Goal: Communication & Community: Ask a question

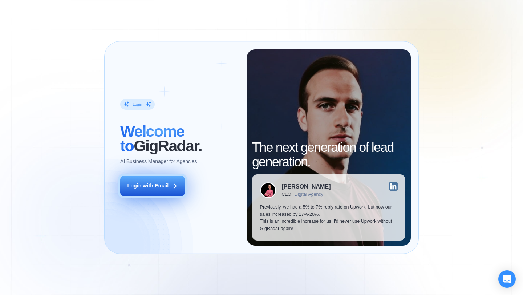
click at [176, 184] on icon at bounding box center [174, 186] width 7 height 7
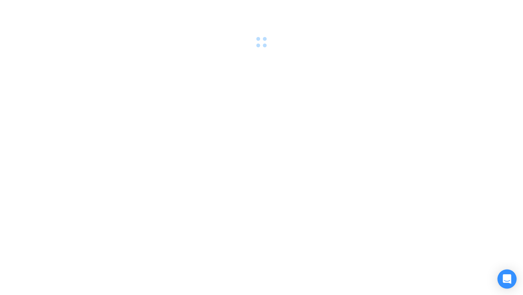
click at [508, 278] on icon "Open Intercom Messenger" at bounding box center [506, 278] width 8 height 9
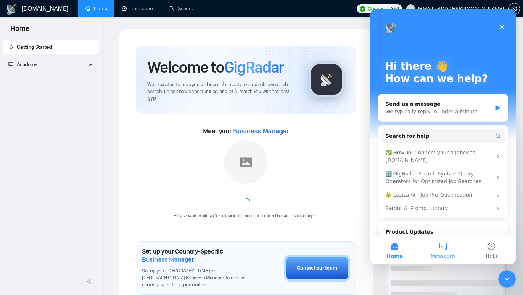
click at [446, 244] on button "Messages" at bounding box center [443, 249] width 48 height 29
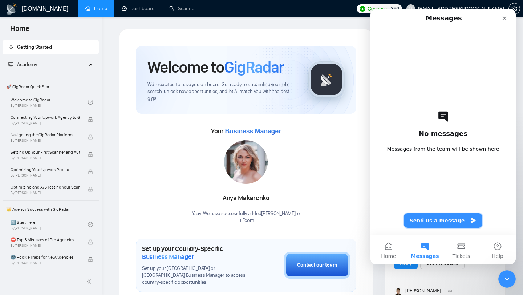
click at [445, 227] on button "Send us a message" at bounding box center [443, 220] width 79 height 15
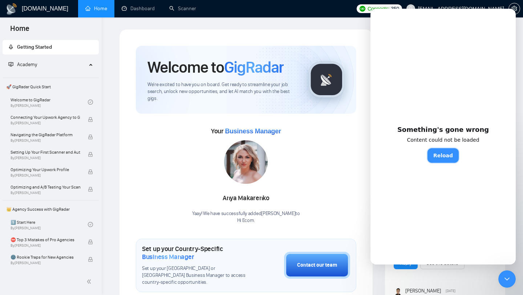
click at [450, 158] on button "Reload" at bounding box center [442, 155] width 31 height 15
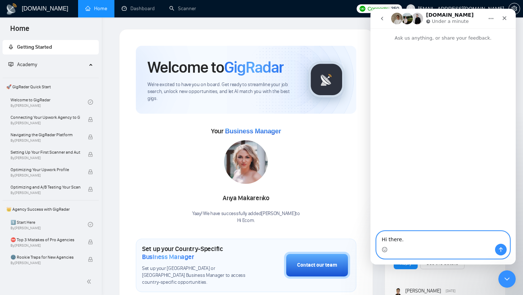
paste textarea "I get this issue for the contract sent to my freelancer account on Upwork: "Onl…"
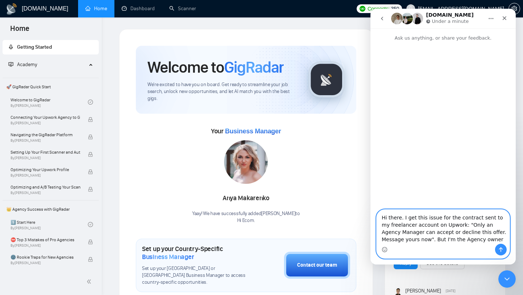
type textarea "Hi there. I get this issue for the contract sent to my freelancer account on Up…"
click at [500, 246] on button "Send a message…" at bounding box center [501, 250] width 12 height 12
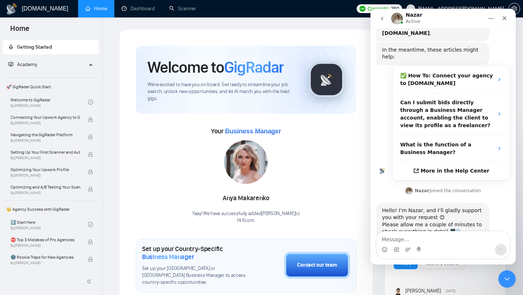
scroll to position [113, 0]
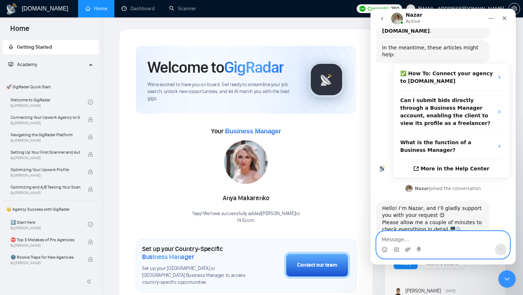
click at [408, 247] on icon "Upload attachment" at bounding box center [408, 250] width 6 height 6
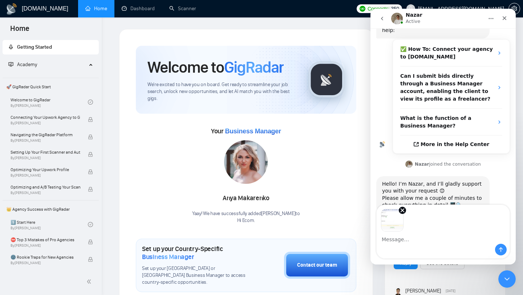
scroll to position [139, 0]
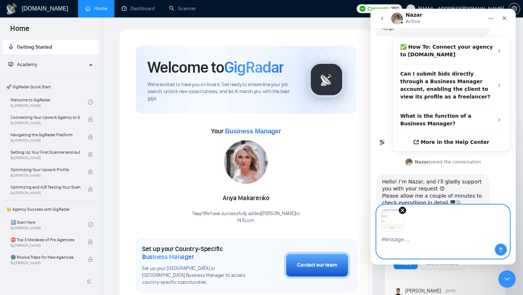
click at [499, 252] on icon "Send a message…" at bounding box center [501, 250] width 6 height 6
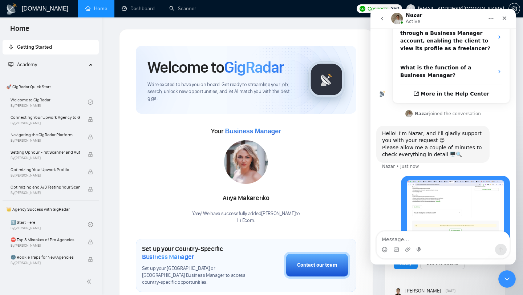
scroll to position [188, 0]
